Goal: Task Accomplishment & Management: Complete application form

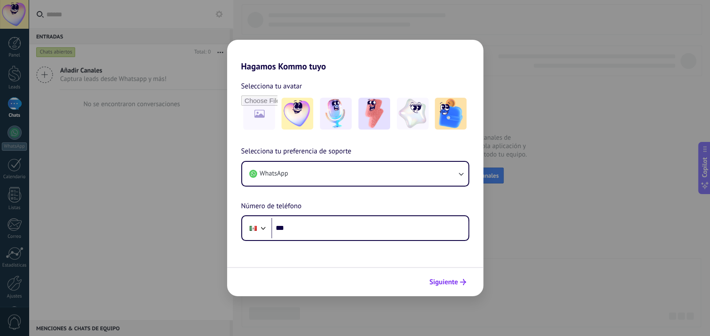
click at [449, 280] on span "Siguiente" at bounding box center [443, 282] width 29 height 6
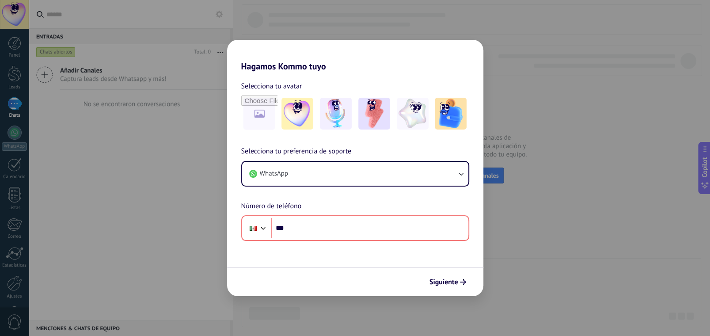
click at [523, 217] on div "Hagamos Kommo tuyo Selecciona tu avatar Selecciona tu preferencia de soporte Wh…" at bounding box center [355, 168] width 710 height 336
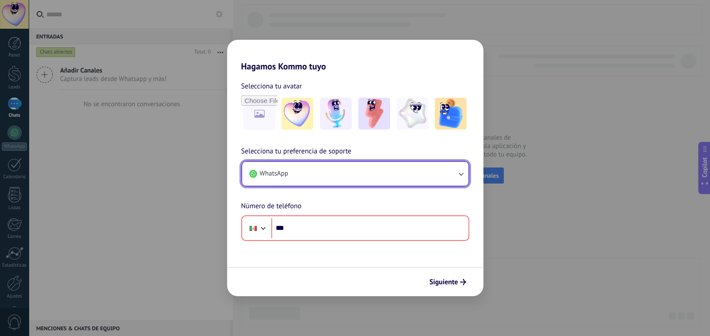
click at [463, 175] on icon "button" at bounding box center [460, 173] width 9 height 9
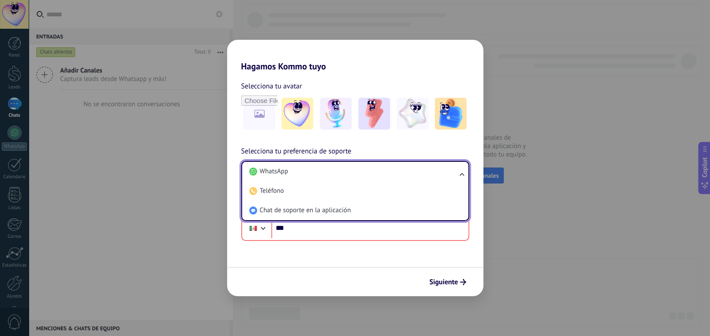
click at [463, 175] on ul "WhatsApp Teléfono Chat de soporte en la aplicación" at bounding box center [355, 191] width 228 height 60
click at [308, 173] on li "WhatsApp" at bounding box center [354, 171] width 216 height 19
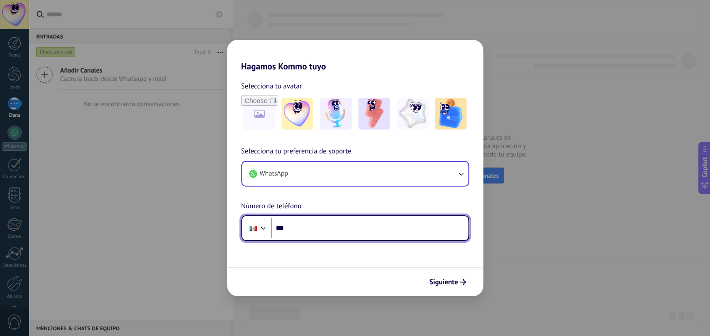
click at [314, 235] on input "***" at bounding box center [369, 228] width 197 height 20
type input "**********"
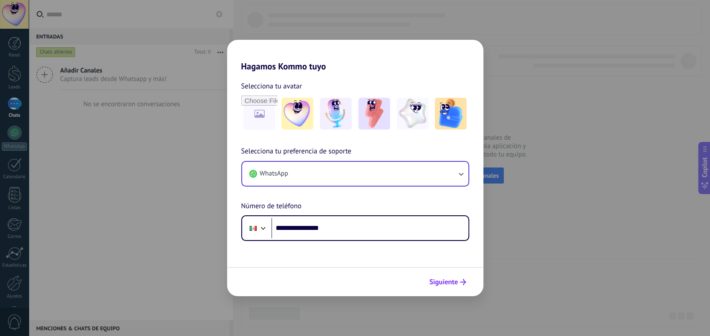
click at [441, 281] on span "Siguiente" at bounding box center [443, 282] width 29 height 6
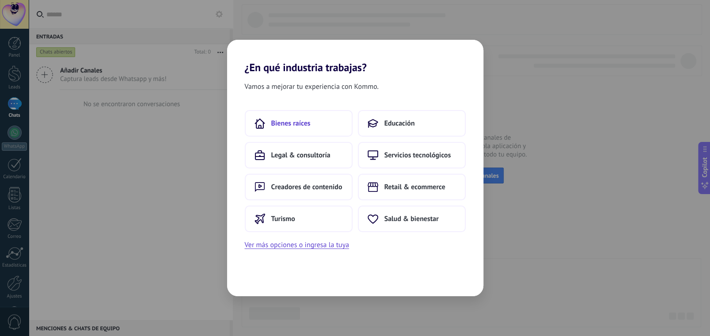
click at [295, 127] on span "Bienes raíces" at bounding box center [290, 123] width 39 height 9
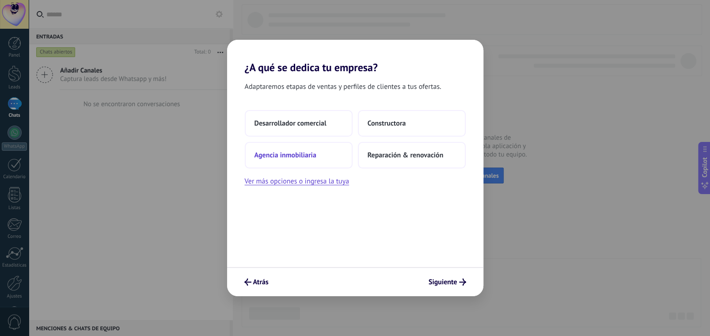
click at [291, 151] on span "Agencia inmobiliaria" at bounding box center [285, 155] width 62 height 9
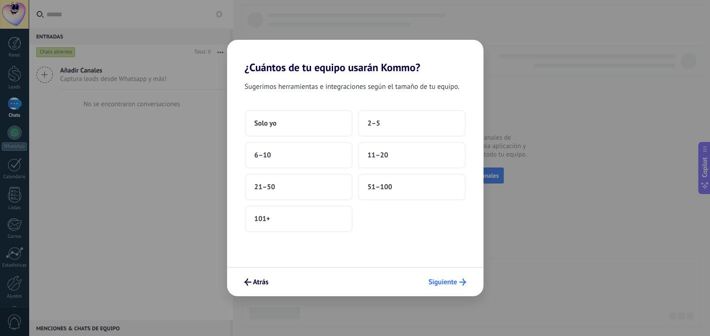
click at [446, 282] on span "Siguiente" at bounding box center [442, 282] width 29 height 6
click at [451, 281] on span "Siguiente" at bounding box center [442, 282] width 29 height 6
click at [593, 254] on div "¿Cuántos de tu equipo usarán Kommo? Sugerimos herramientas e integraciones segú…" at bounding box center [355, 168] width 710 height 336
click at [261, 284] on span "Atrás" at bounding box center [260, 282] width 15 height 6
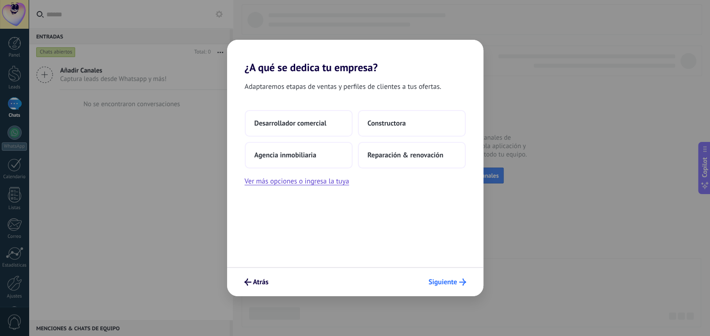
click at [447, 284] on span "Siguiente" at bounding box center [442, 282] width 29 height 6
click at [449, 280] on span "Siguiente" at bounding box center [442, 282] width 29 height 6
click at [298, 159] on span "Agencia inmobiliaria" at bounding box center [285, 155] width 62 height 9
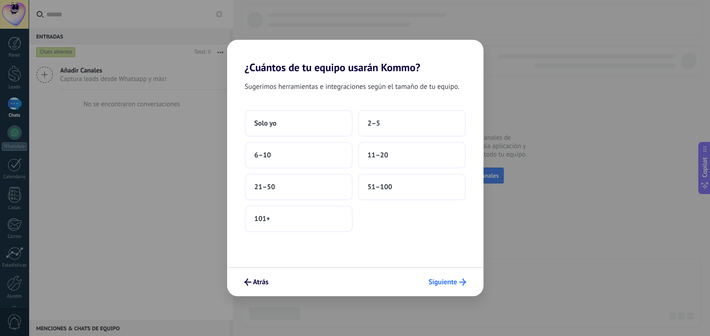
click at [442, 277] on button "Siguiente" at bounding box center [446, 281] width 45 height 15
click at [282, 151] on button "6–10" at bounding box center [299, 155] width 108 height 26
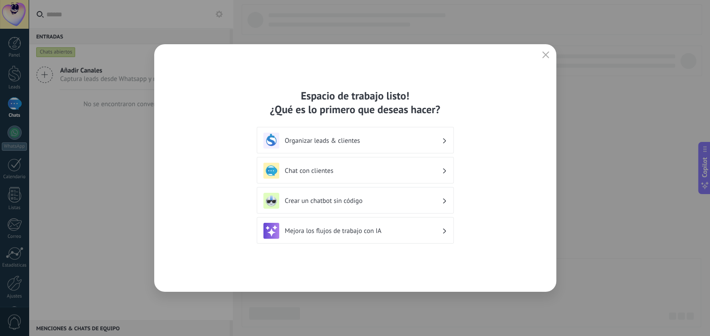
click at [295, 138] on h3 "Organizar leads & clientes" at bounding box center [363, 140] width 157 height 8
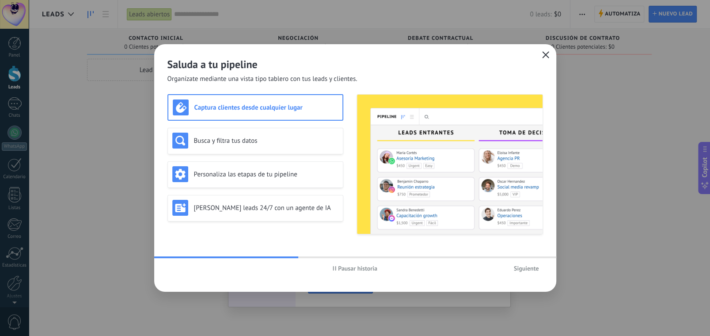
click at [540, 54] on button "button" at bounding box center [545, 55] width 11 height 12
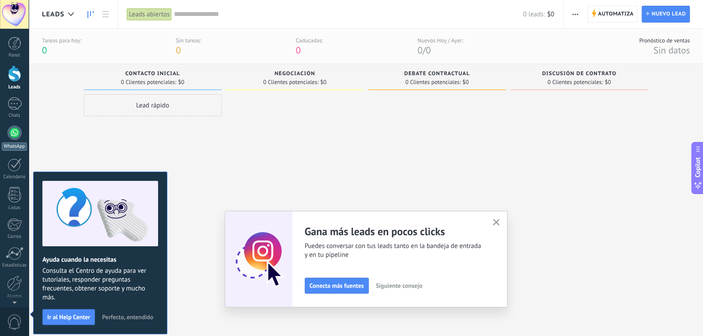
click at [13, 129] on div at bounding box center [15, 132] width 14 height 14
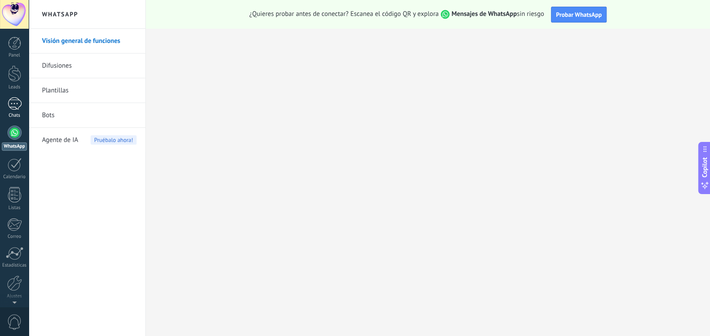
click at [16, 102] on div at bounding box center [15, 103] width 14 height 13
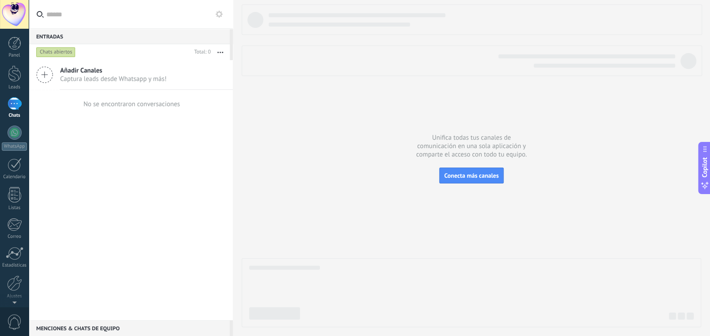
click at [10, 13] on div at bounding box center [14, 14] width 29 height 29
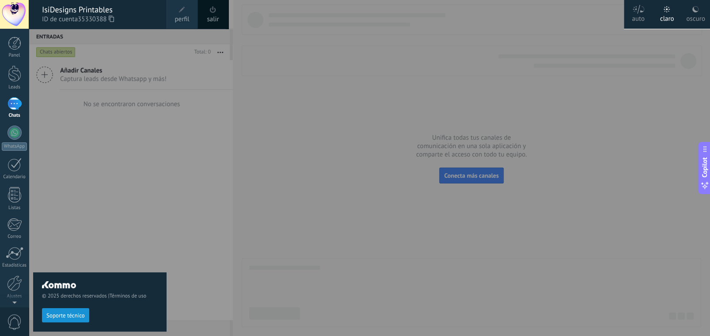
click at [213, 16] on link "salir" at bounding box center [213, 20] width 12 height 10
